Goal: Task Accomplishment & Management: Use online tool/utility

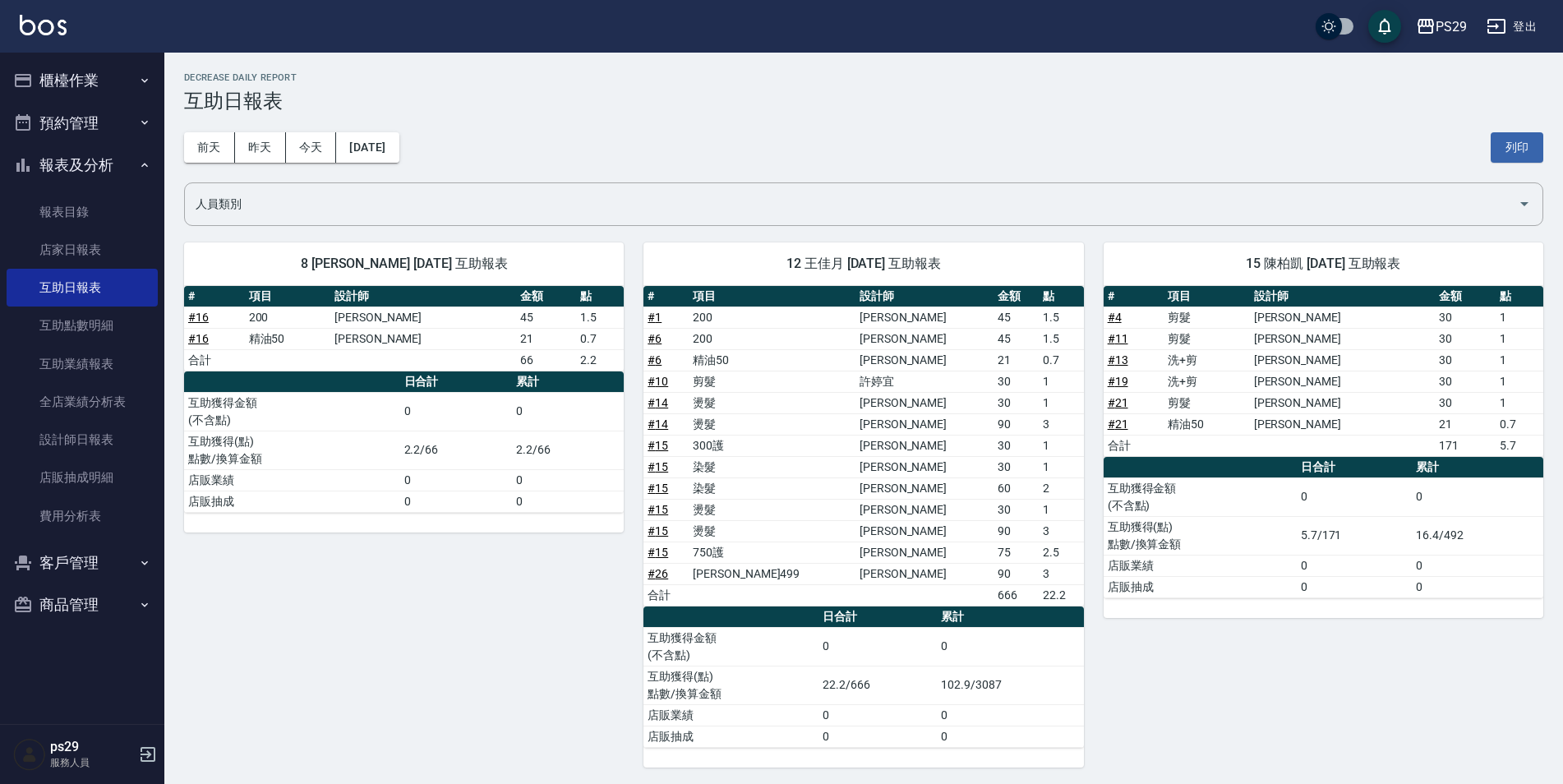
click at [46, 34] on img at bounding box center [43, 25] width 46 height 21
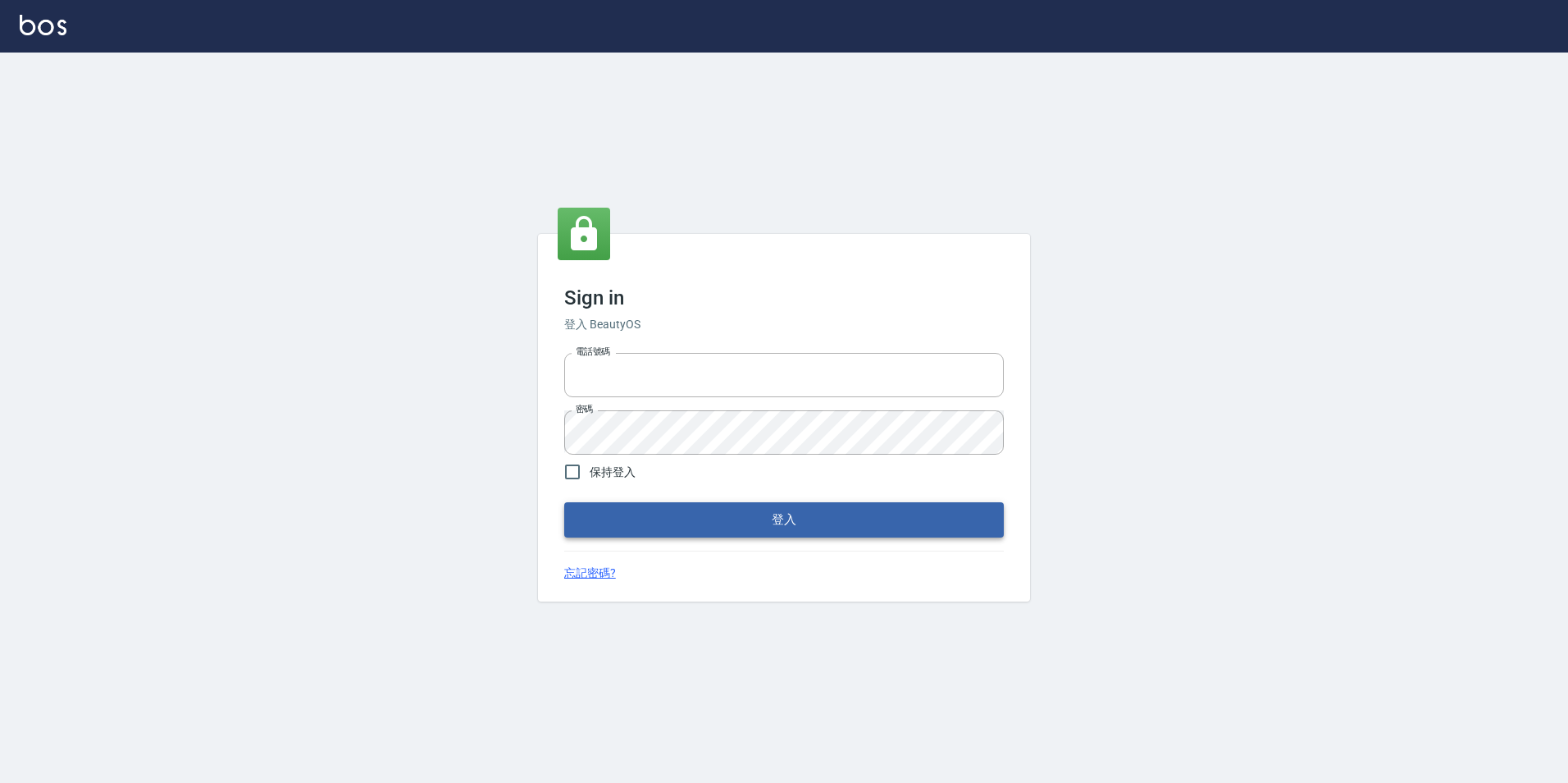
type input "0422269797"
click at [929, 510] on button "登入" at bounding box center [784, 520] width 439 height 35
